Goal: Communication & Community: Answer question/provide support

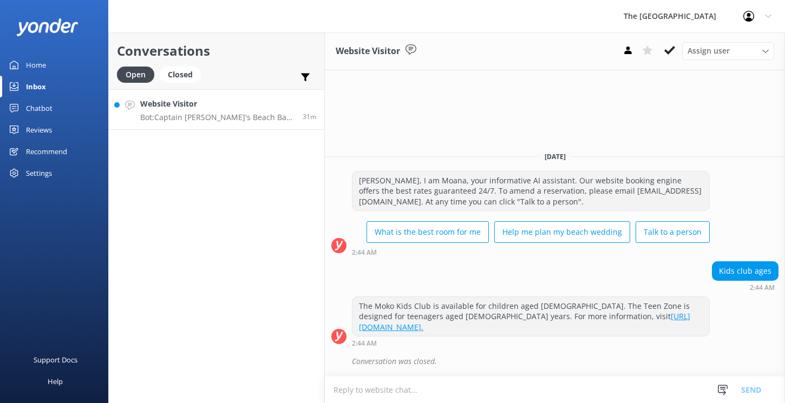
click at [268, 112] on div "Website Visitor Bot: Captain Andy's Beach Bar & Grill offers live entertainment…" at bounding box center [217, 109] width 154 height 23
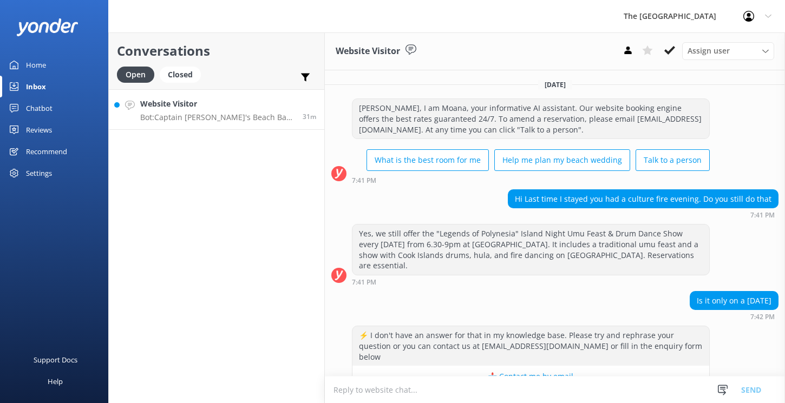
scroll to position [108, 0]
